Goal: Transaction & Acquisition: Download file/media

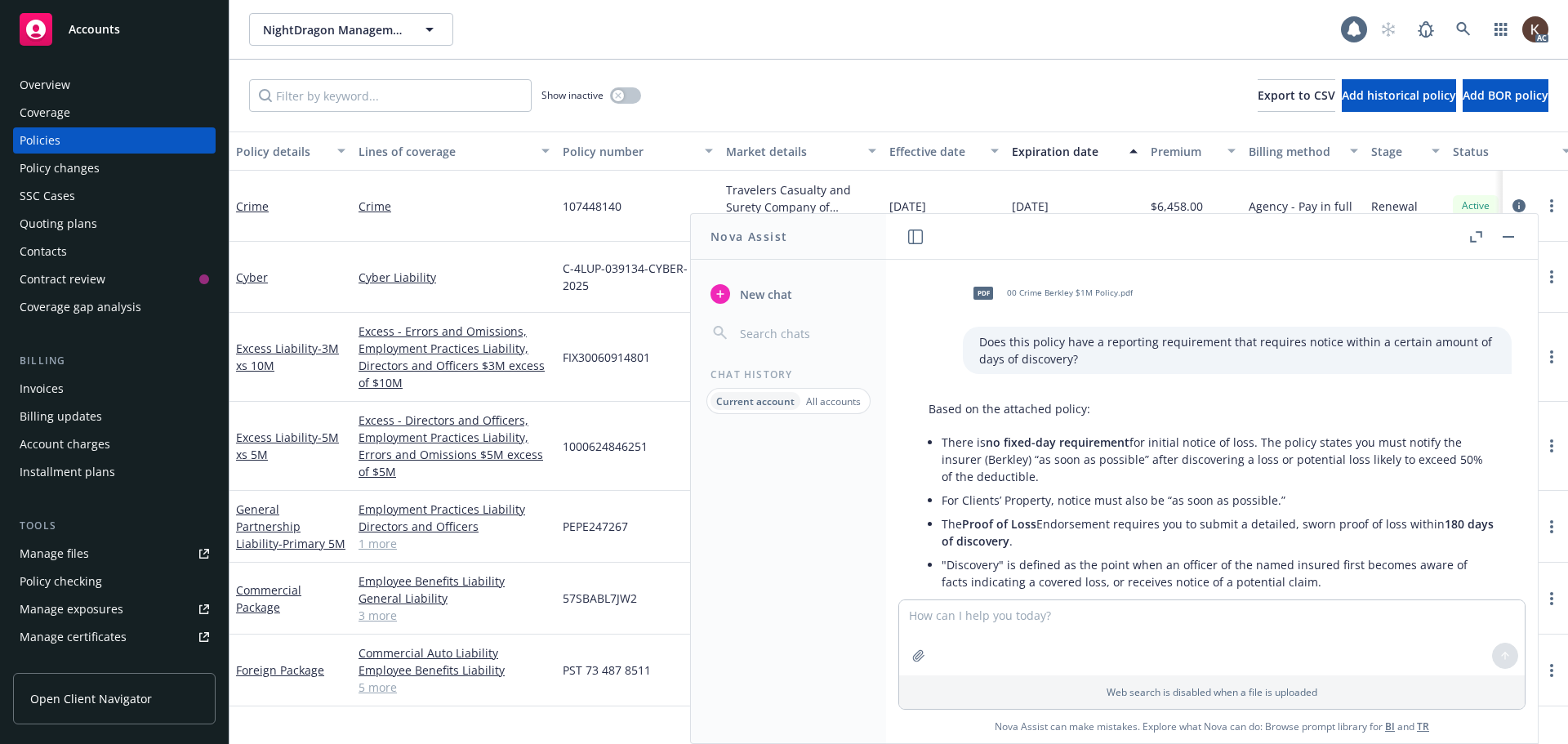
scroll to position [2370, 4]
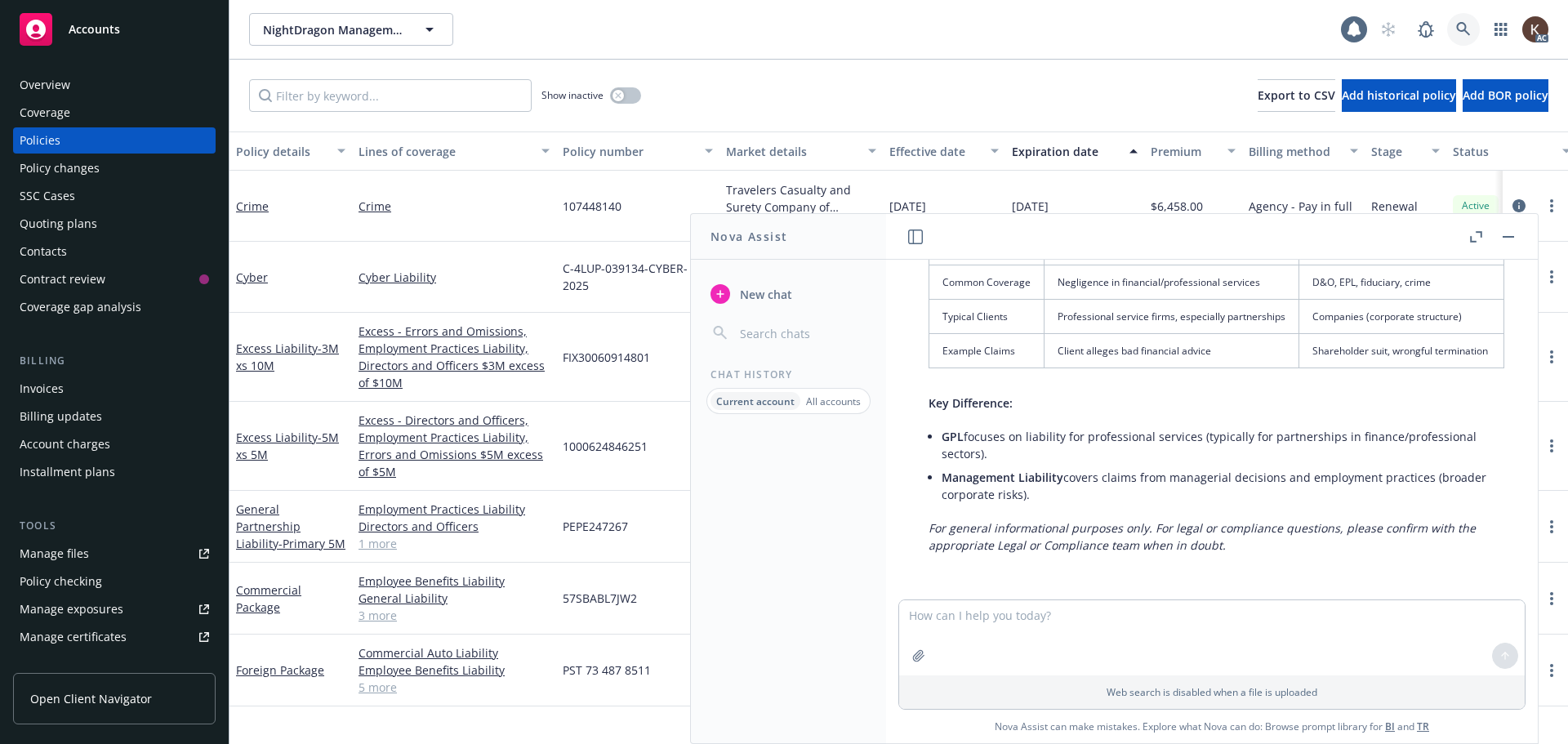
click at [1476, 30] on link at bounding box center [1463, 29] width 33 height 33
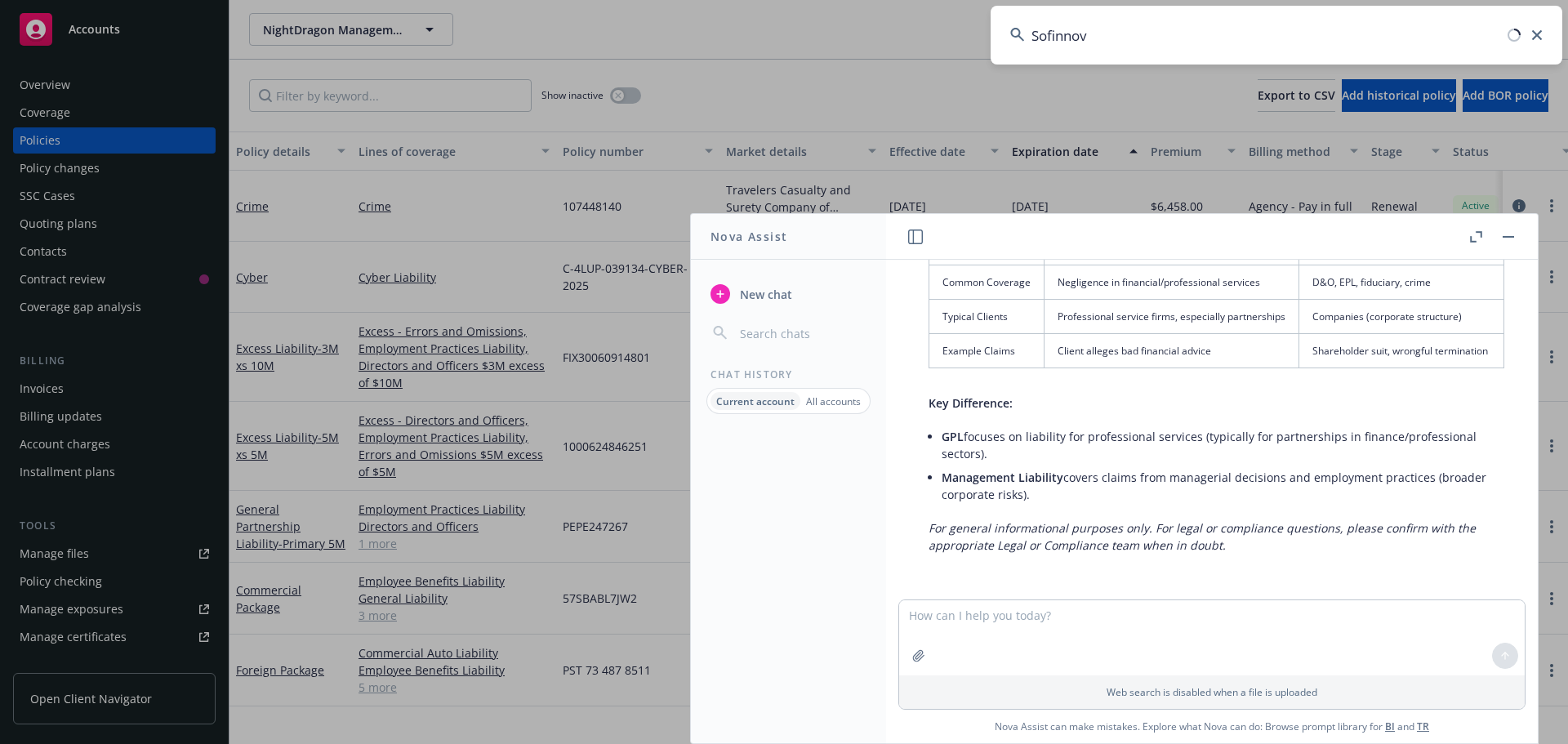
type input "Sofinnova"
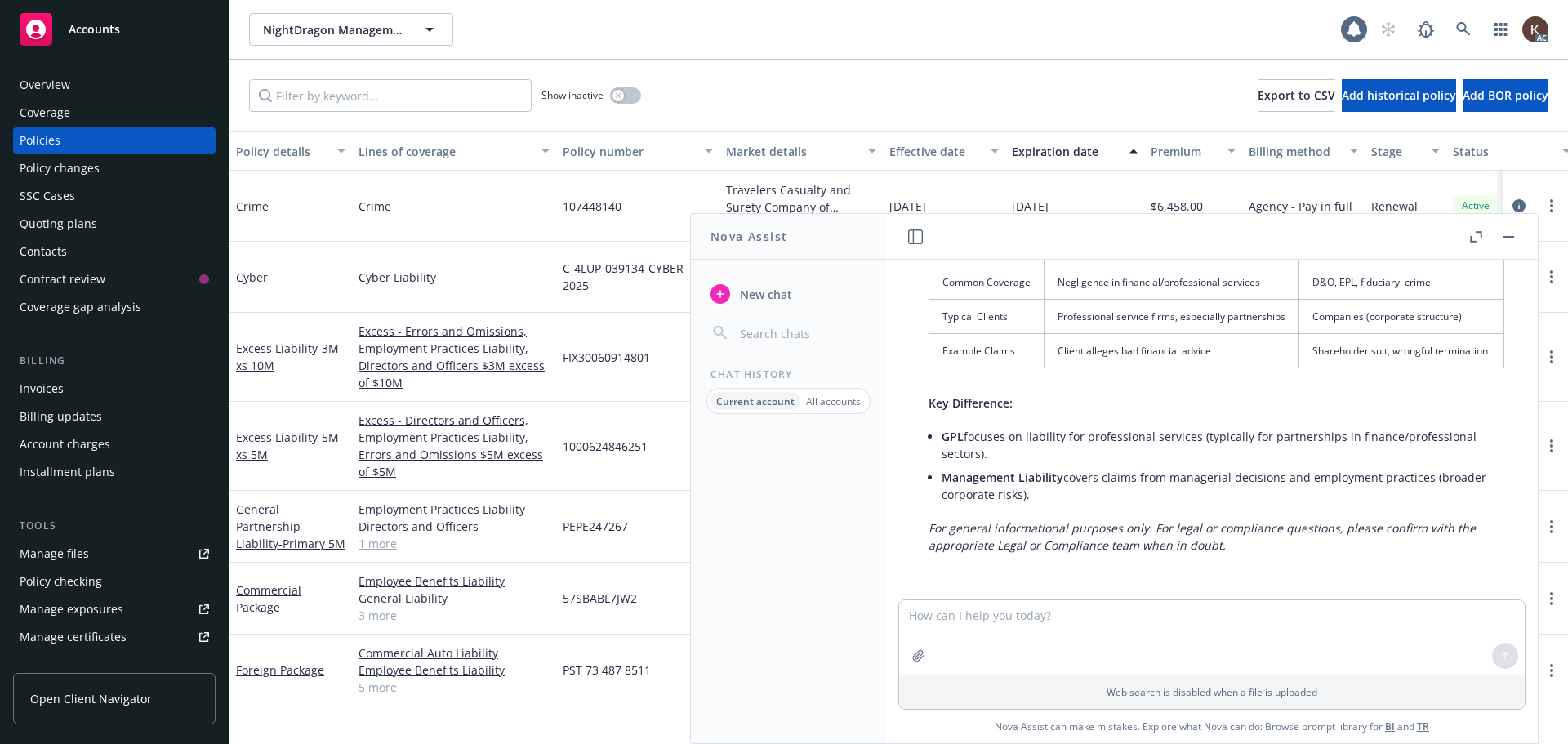
click at [1504, 225] on header at bounding box center [1212, 237] width 652 height 46
click at [1451, 23] on link at bounding box center [1463, 29] width 33 height 33
click at [1513, 234] on button "button" at bounding box center [1509, 237] width 20 height 20
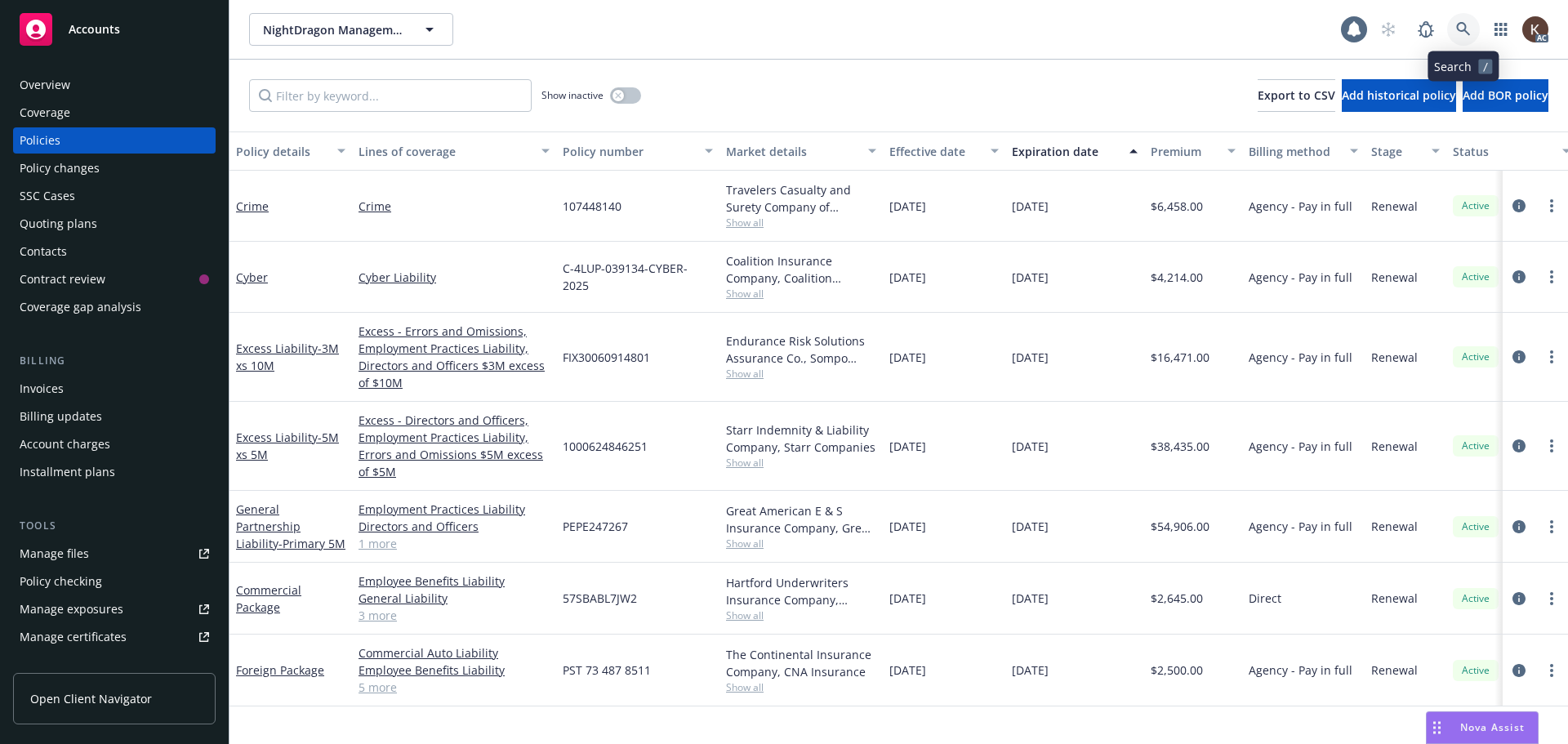
click at [1461, 30] on icon at bounding box center [1463, 29] width 15 height 15
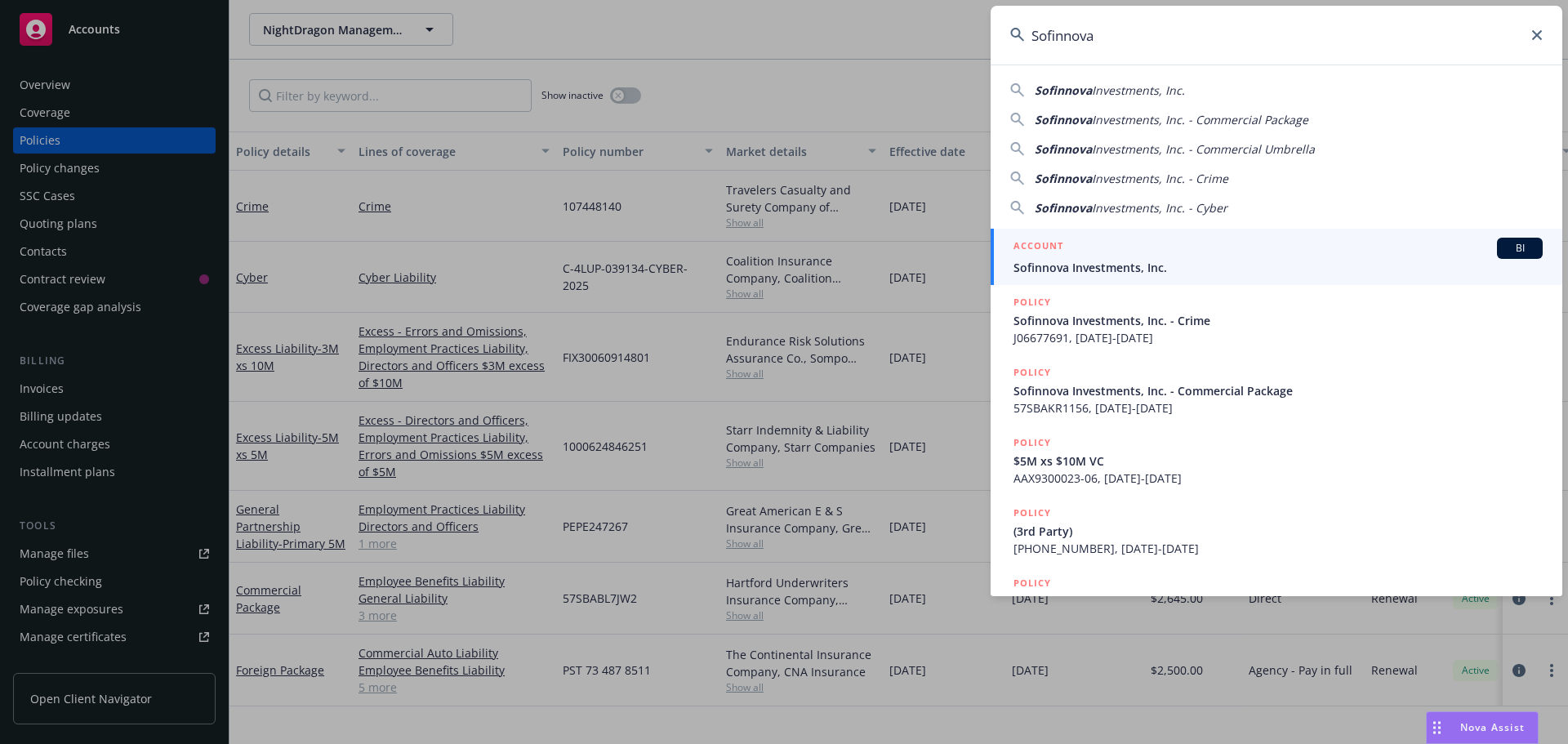
type input "Sofinnova"
click at [1215, 252] on div "ACCOUNT BI" at bounding box center [1278, 248] width 529 height 21
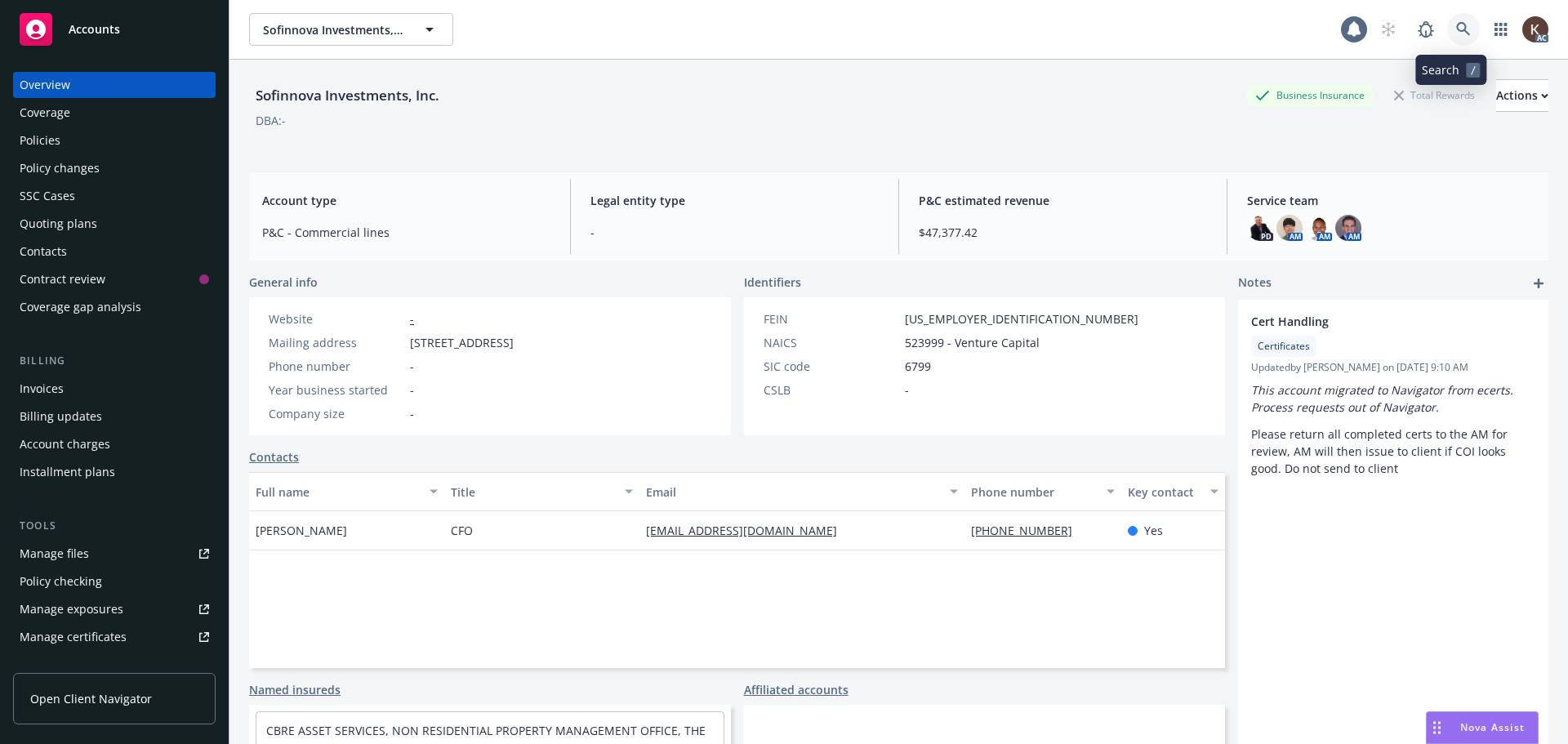
click at [1447, 34] on link at bounding box center [1463, 29] width 33 height 33
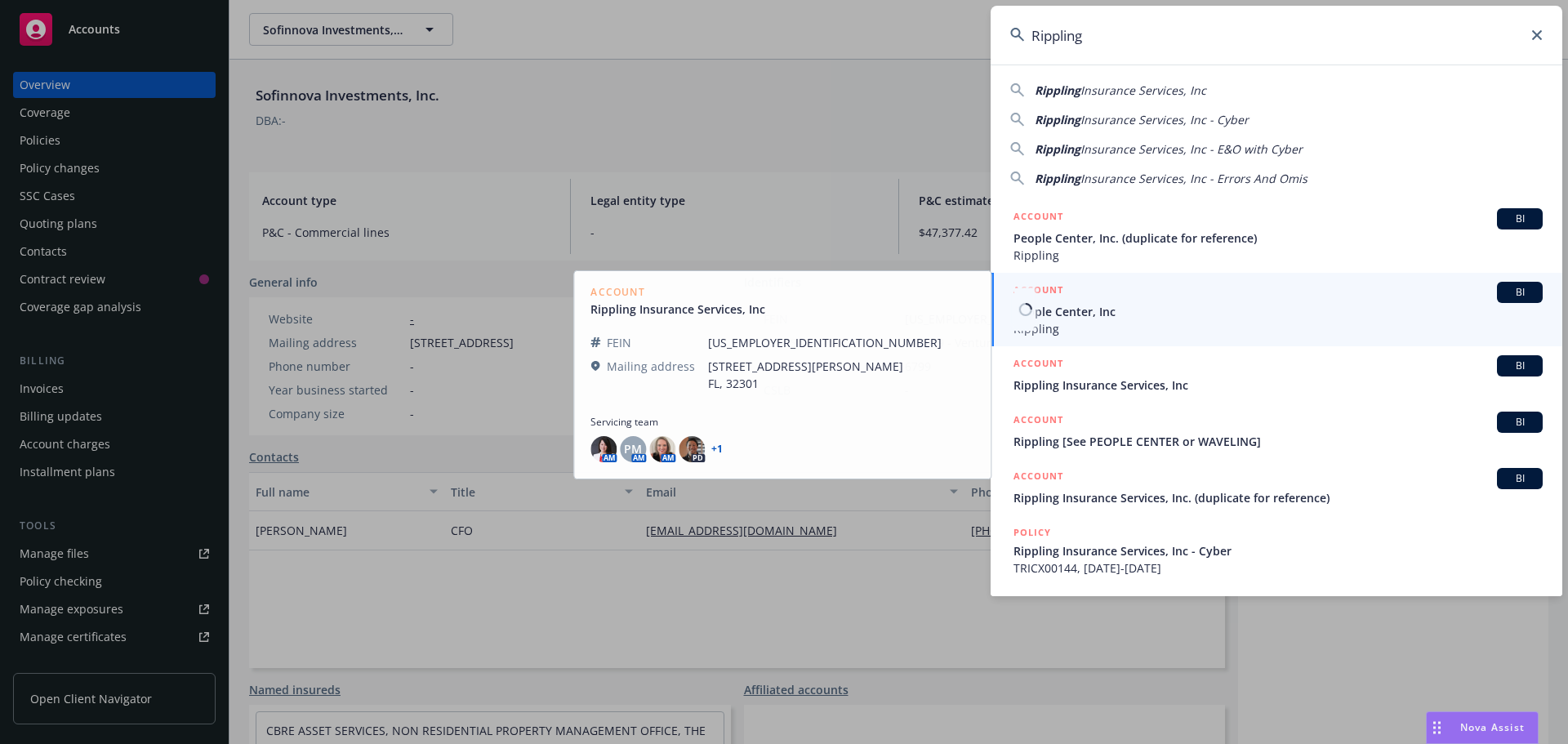
type input "Rippling"
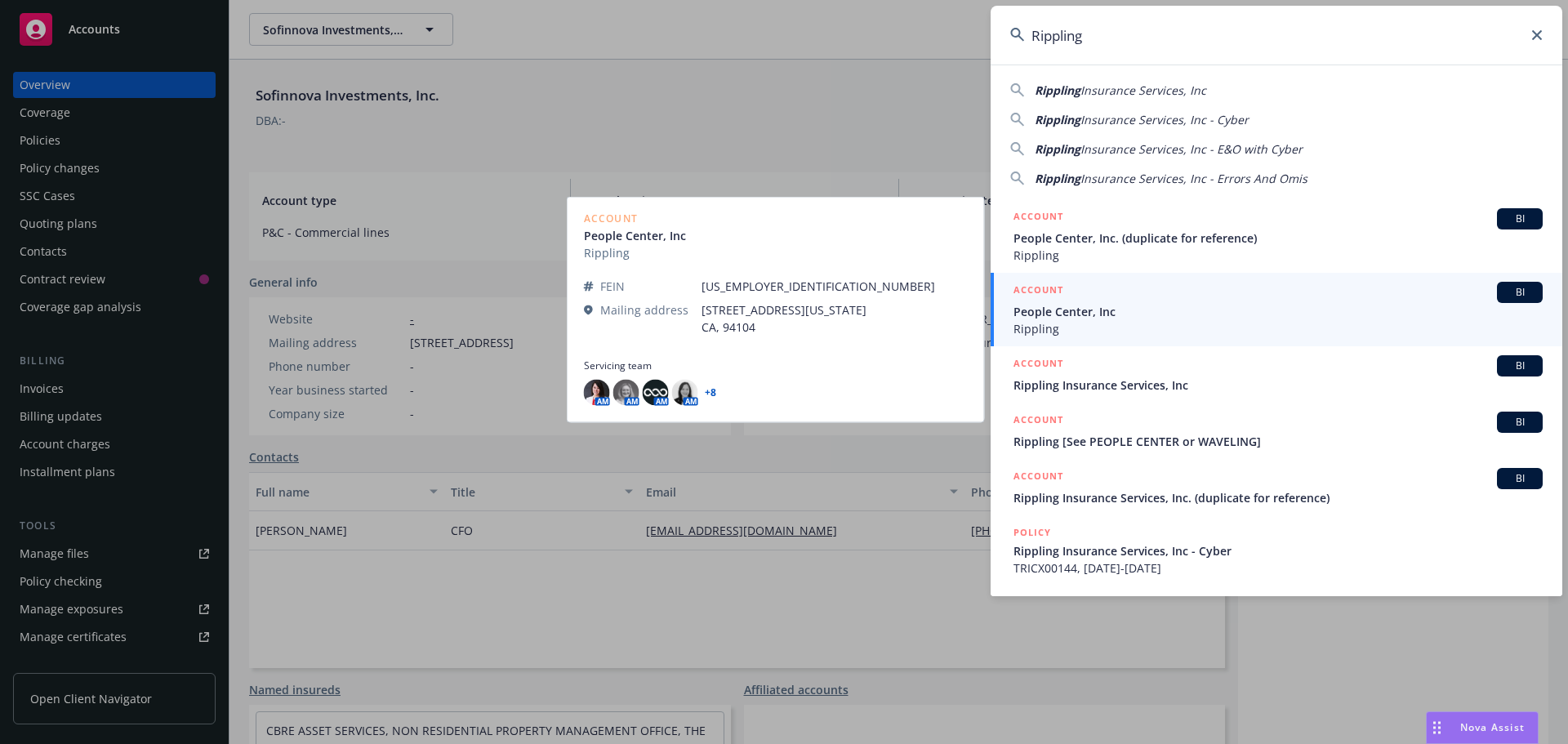
click at [1100, 316] on span "People Center, Inc" at bounding box center [1278, 311] width 529 height 17
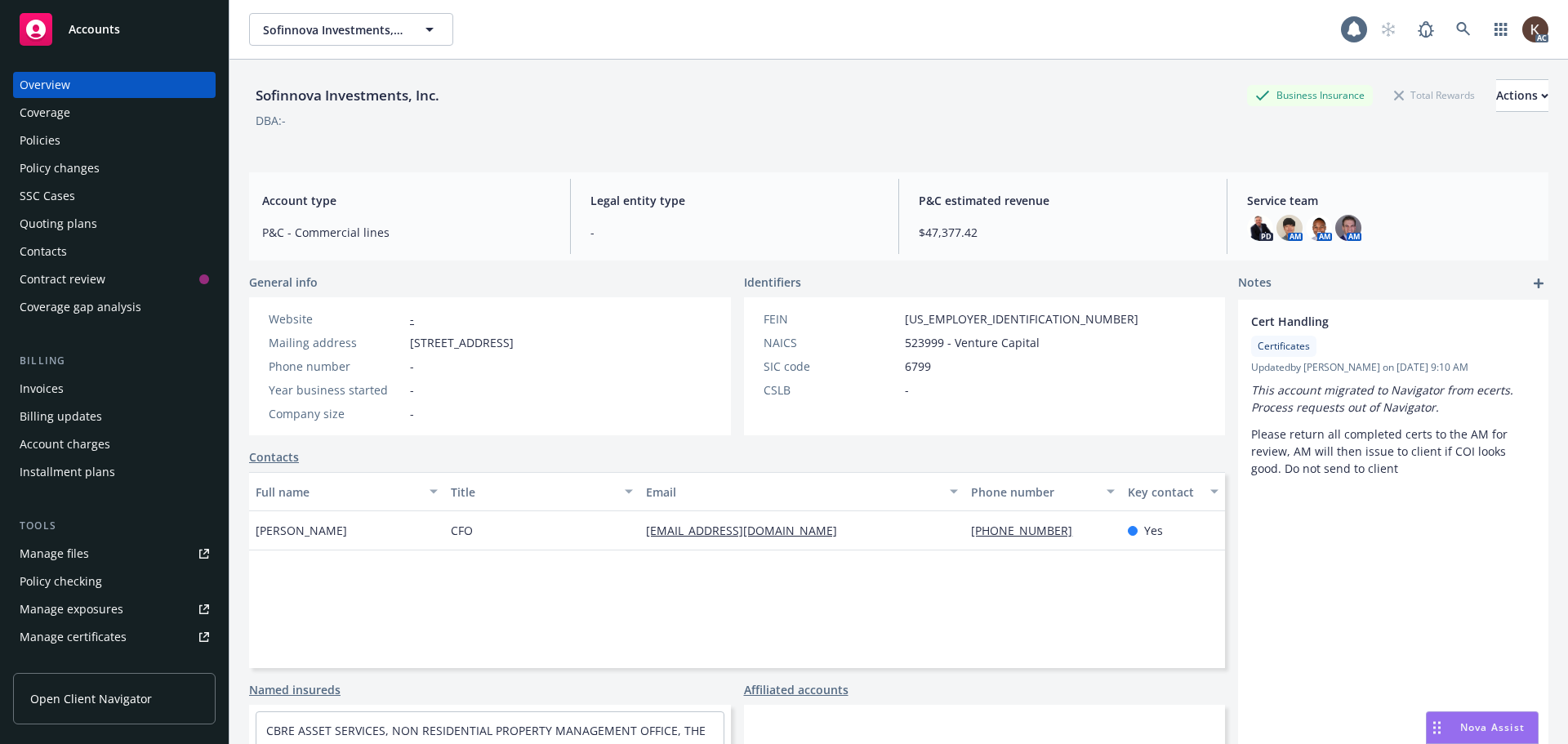
click at [122, 136] on div "Policies" at bounding box center [115, 140] width 189 height 26
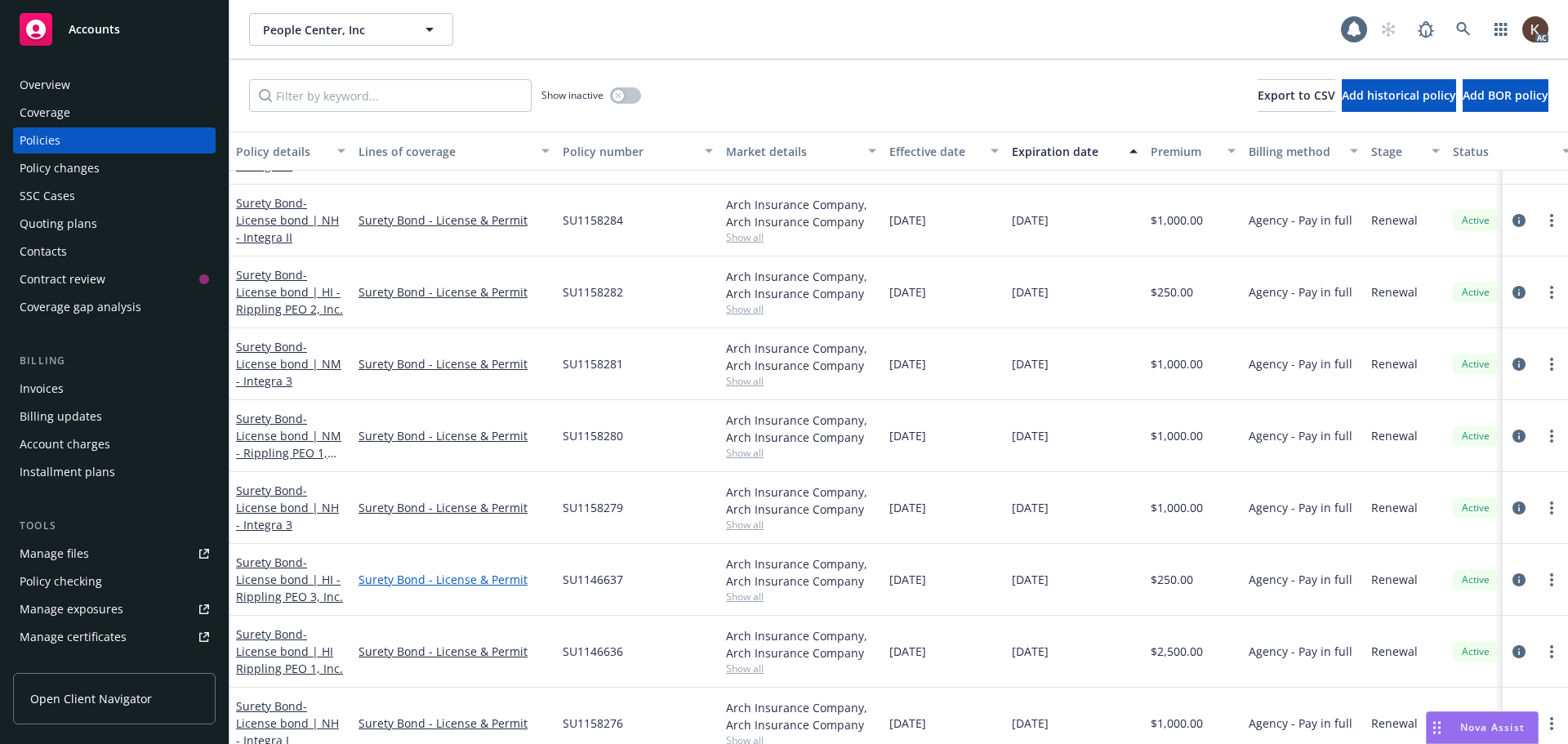
scroll to position [7514, 0]
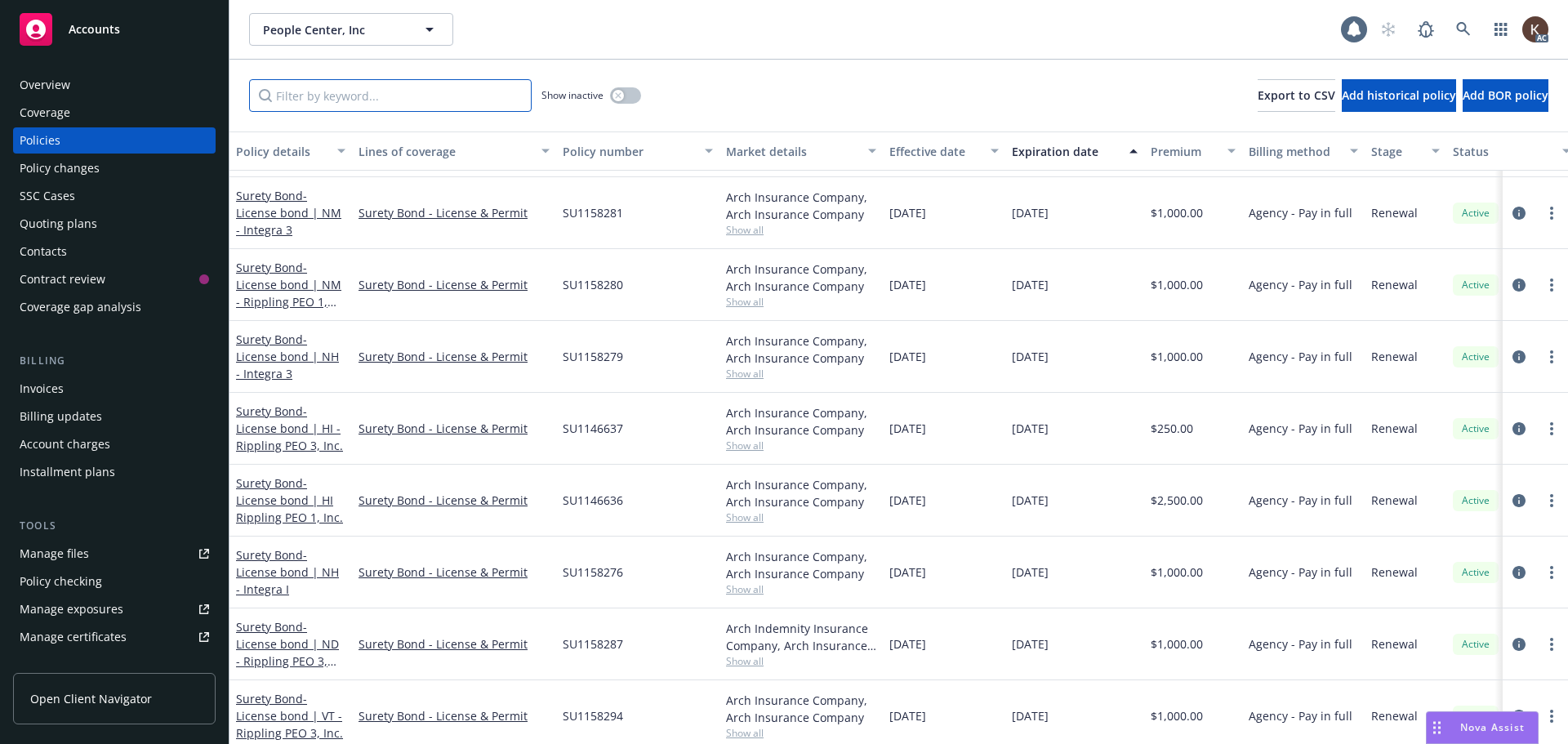
click at [356, 105] on input "Filter by keyword..." at bounding box center [391, 96] width 283 height 33
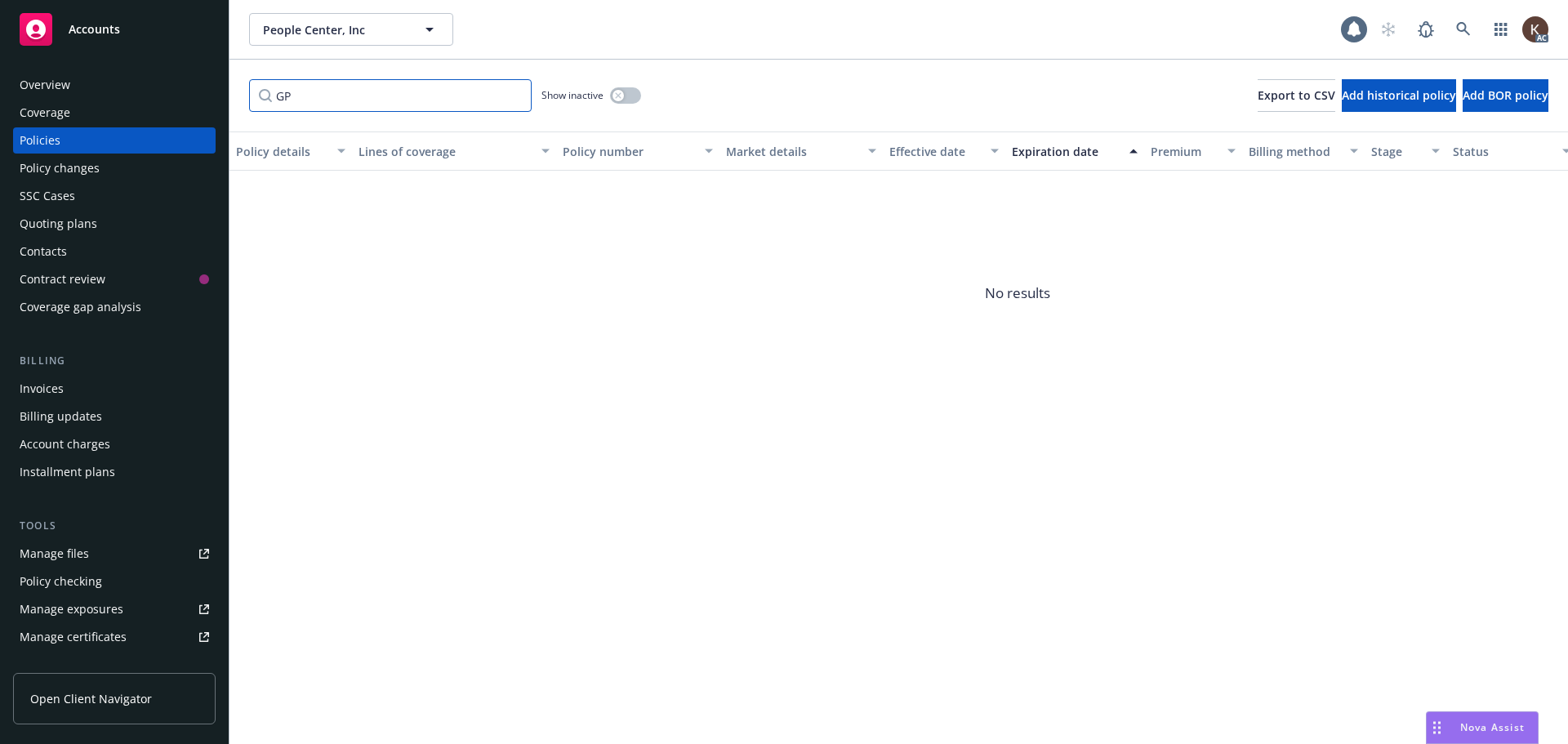
type input "G"
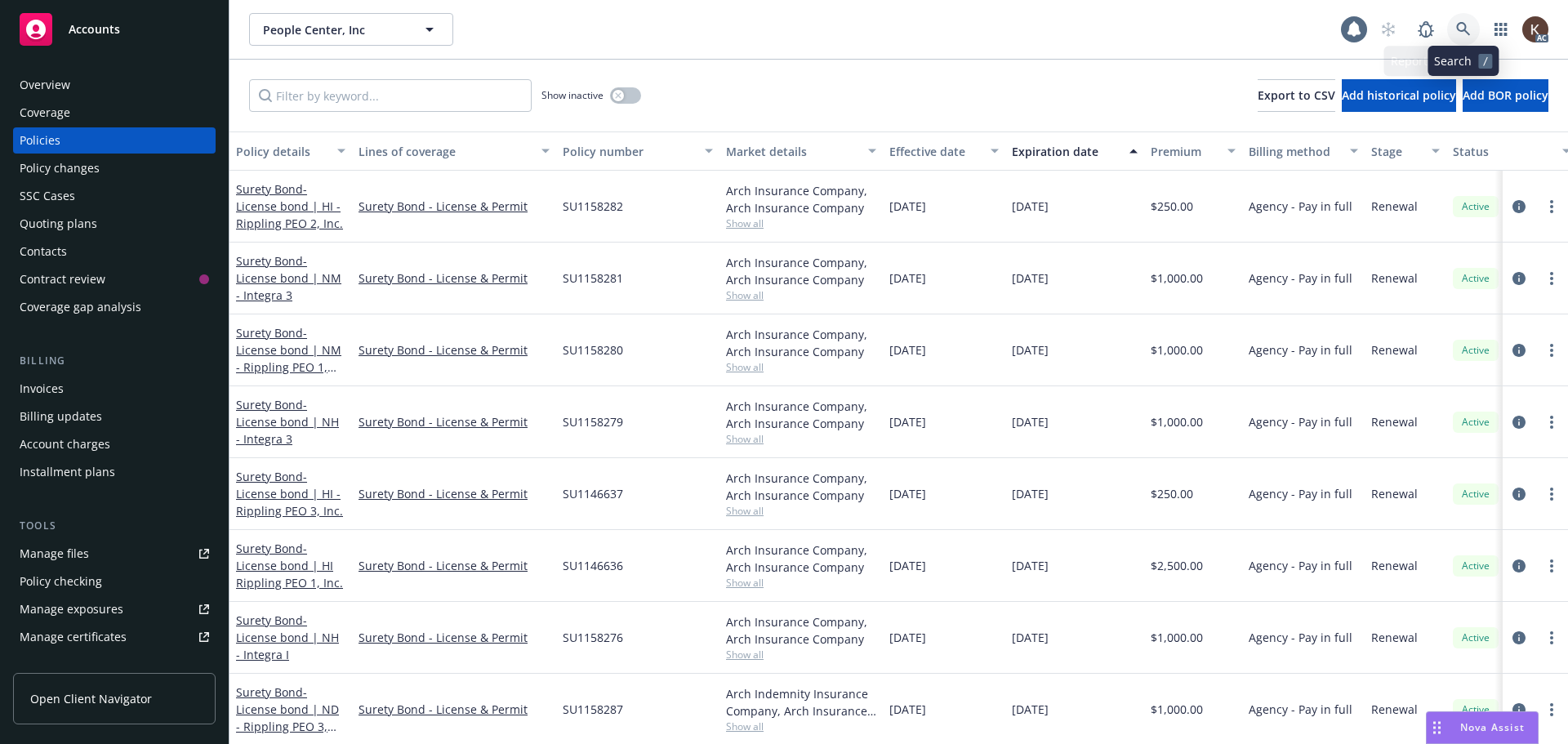
click at [1467, 29] on icon at bounding box center [1463, 29] width 15 height 15
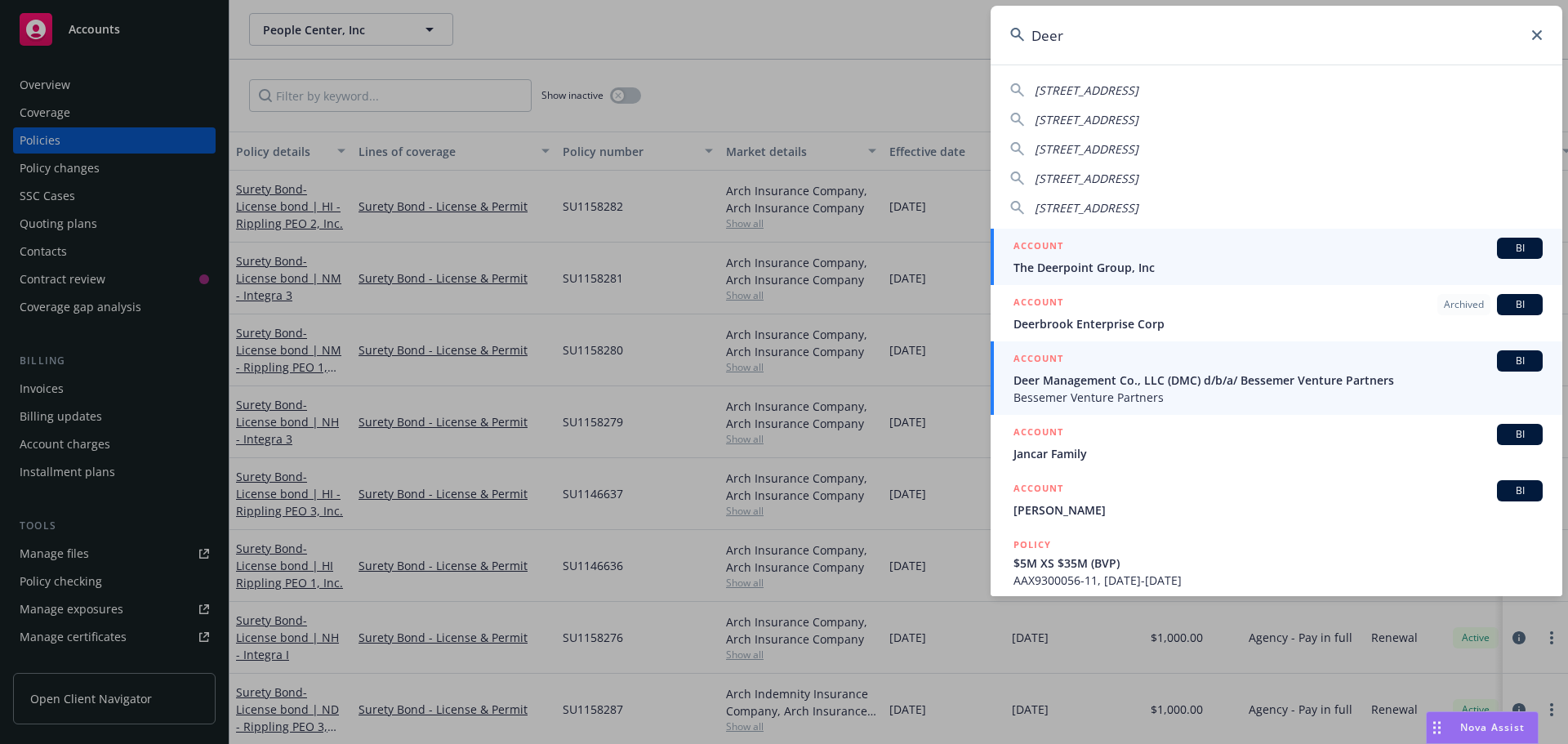
type input "Deer"
click at [1195, 371] on div "ACCOUNT BI" at bounding box center [1278, 361] width 529 height 21
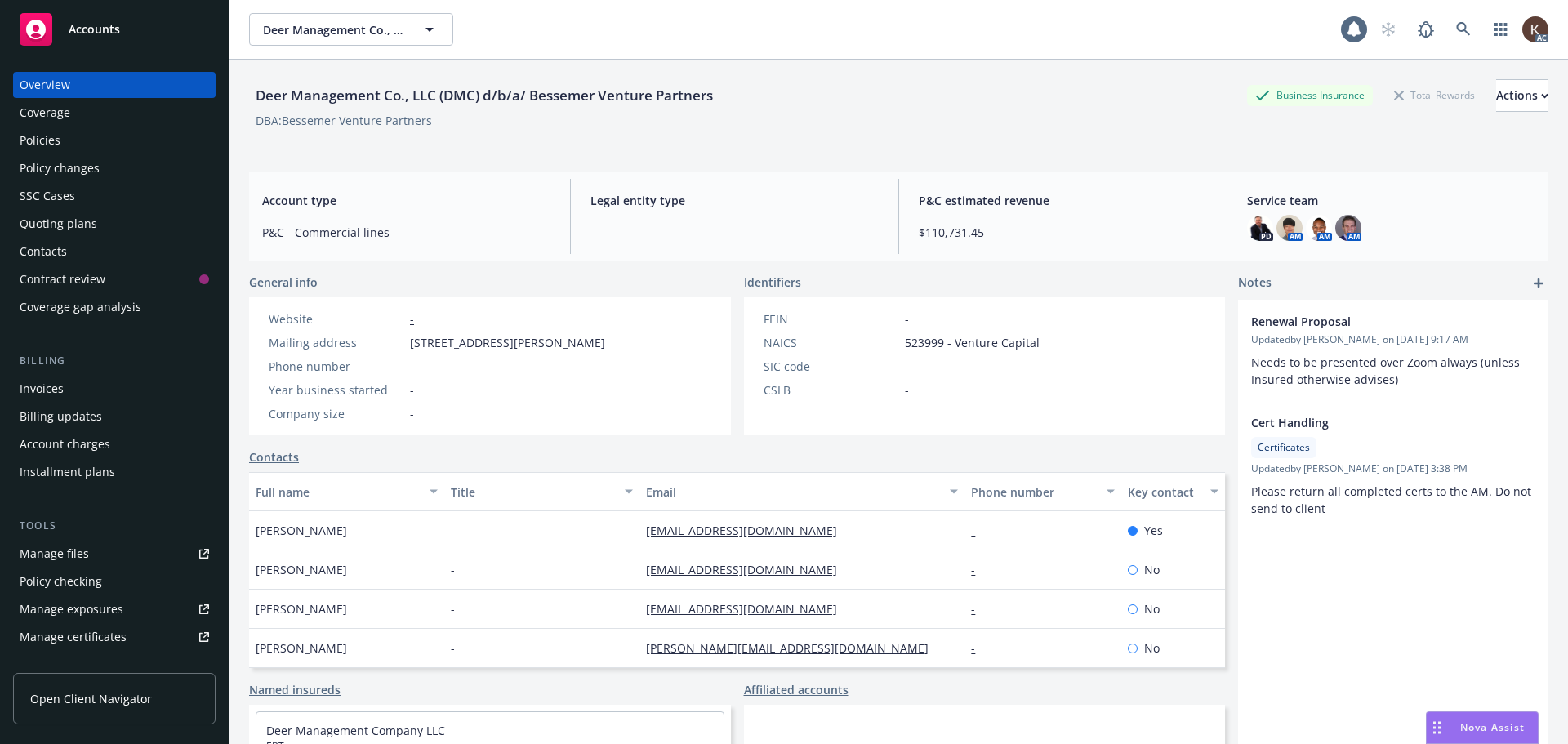
click at [58, 133] on div "Policies" at bounding box center [40, 140] width 41 height 26
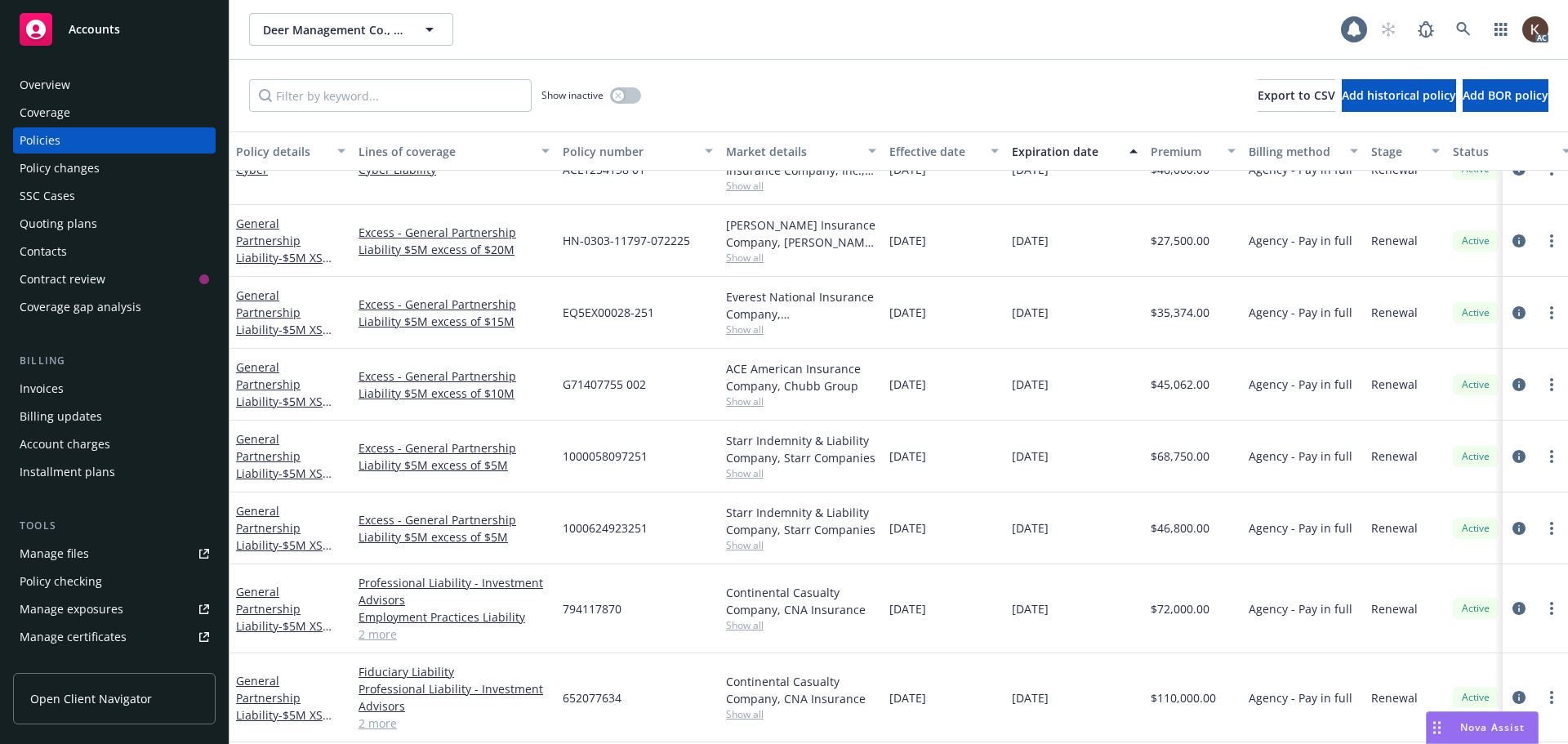
scroll to position [641, 0]
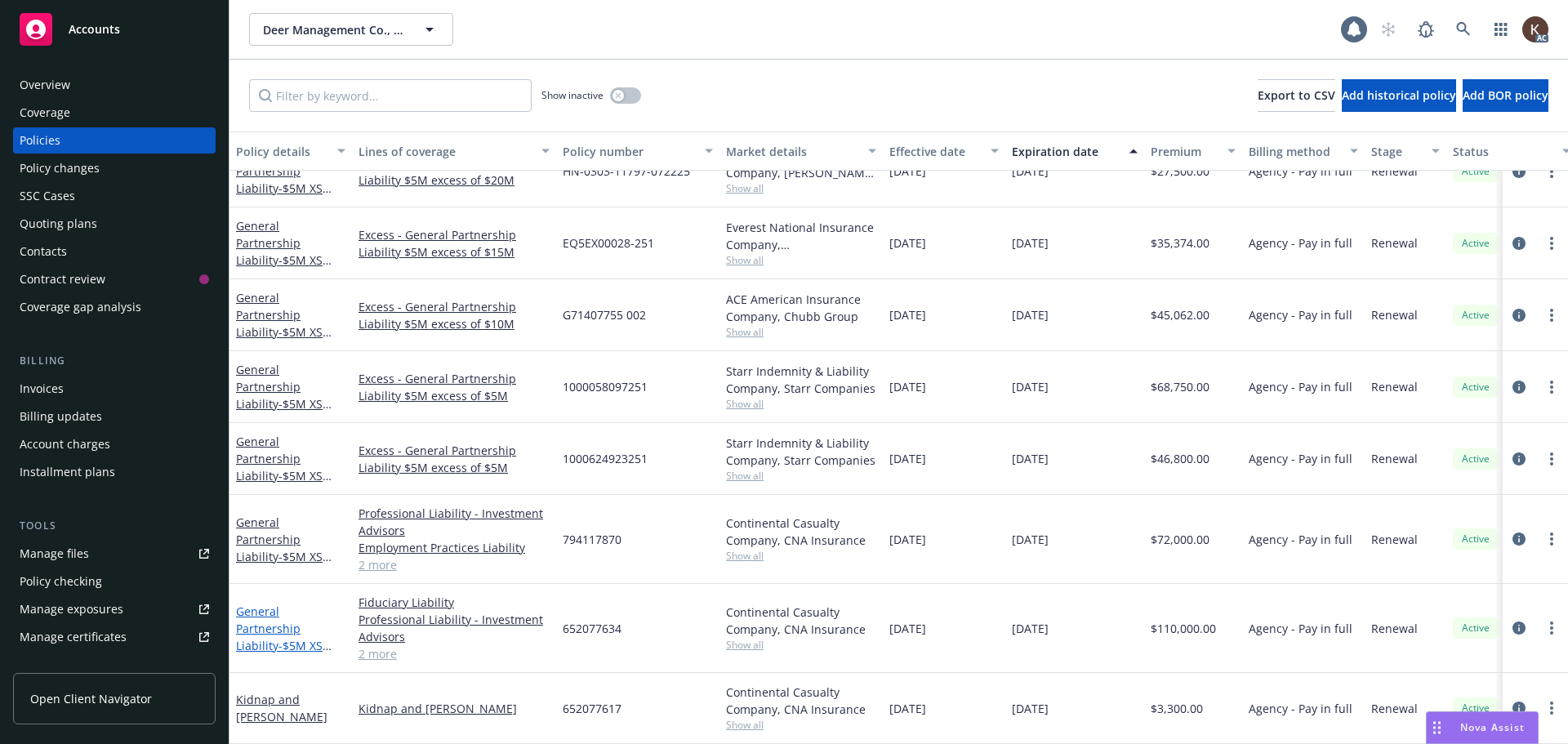
click at [297, 637] on span "- $5M XS $500K (BVP)" at bounding box center [284, 653] width 96 height 33
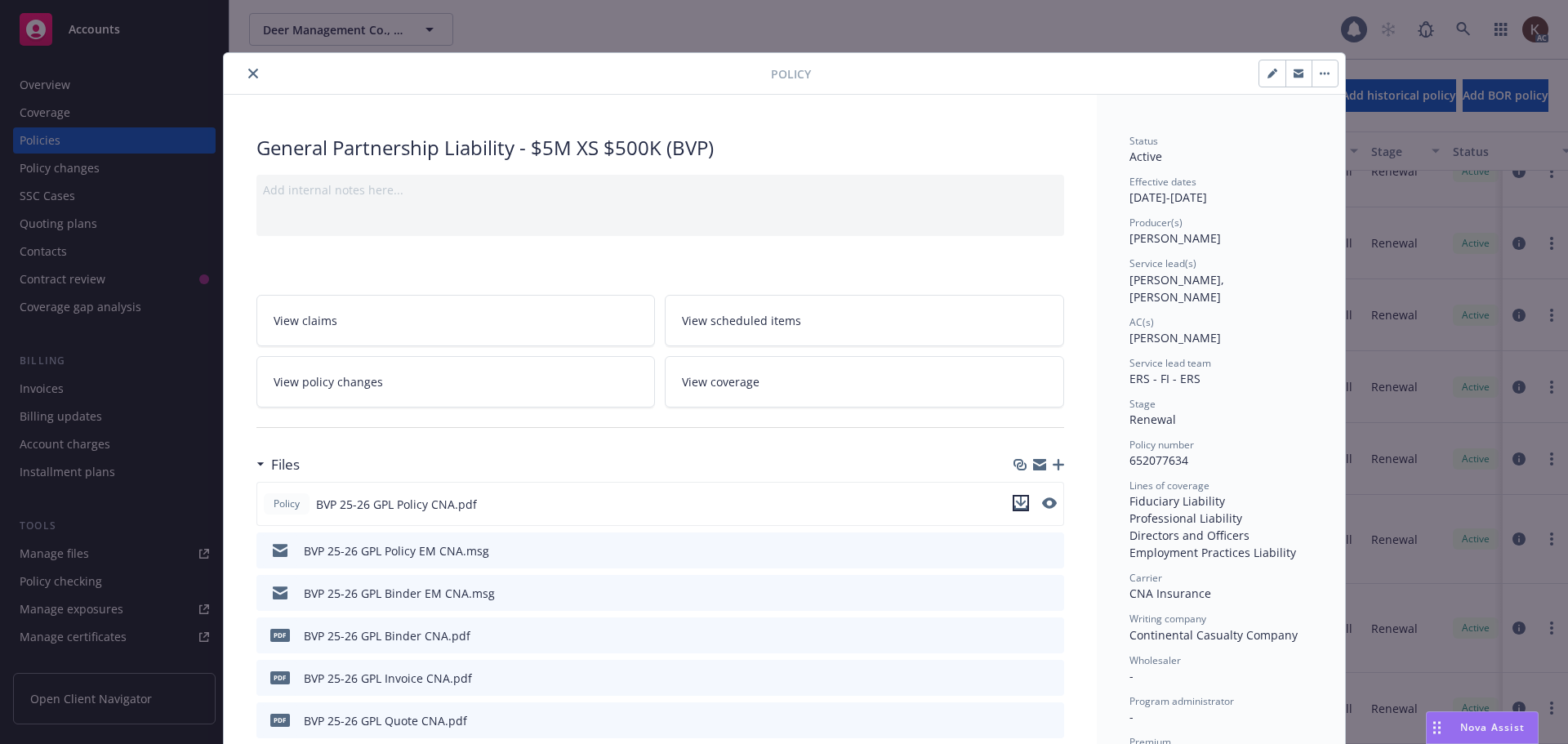
click at [1022, 505] on button "download file" at bounding box center [1021, 503] width 16 height 16
